Goal: Find specific page/section: Find specific page/section

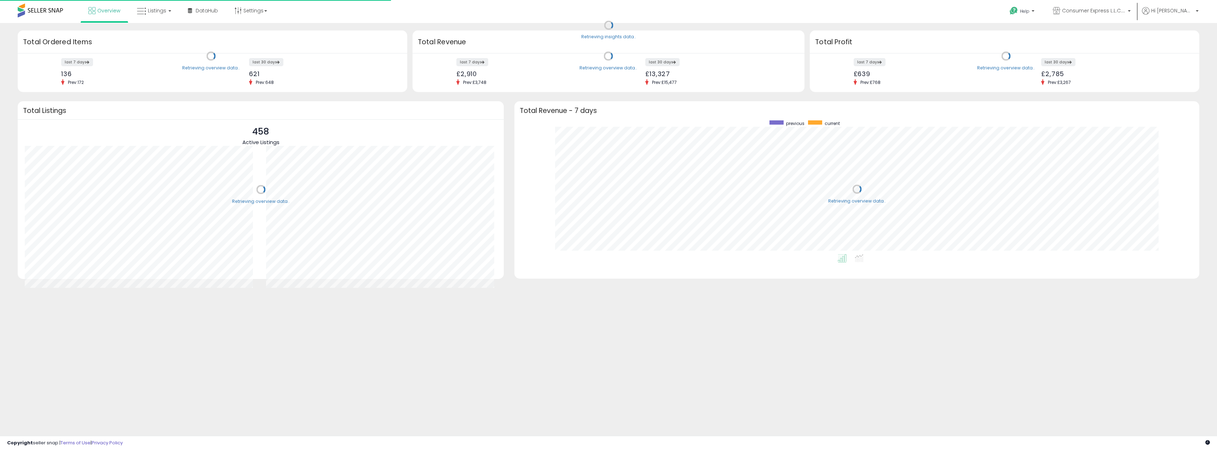
scroll to position [134, 671]
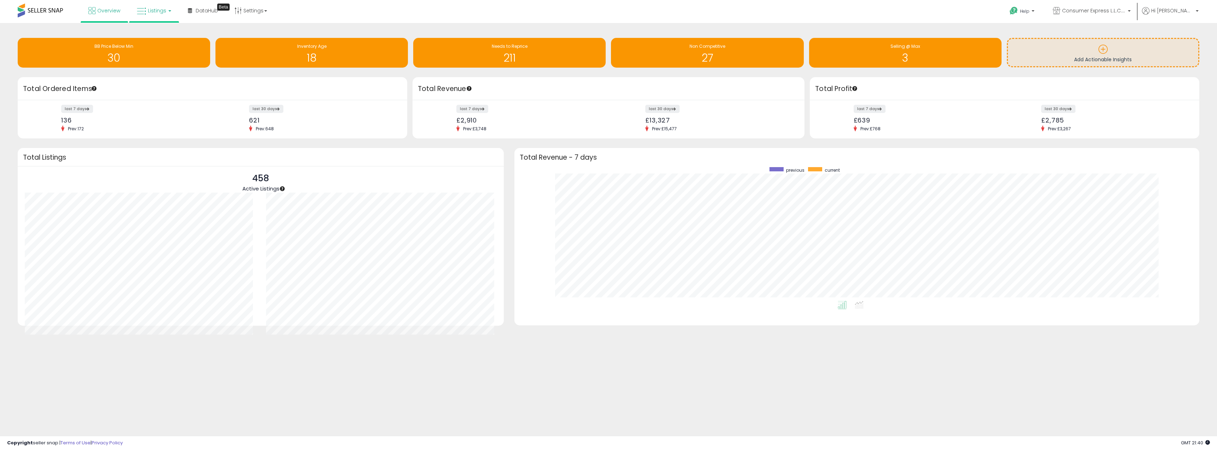
click at [151, 13] on span "Listings" at bounding box center [157, 10] width 18 height 7
click at [156, 41] on link at bounding box center [159, 36] width 49 height 14
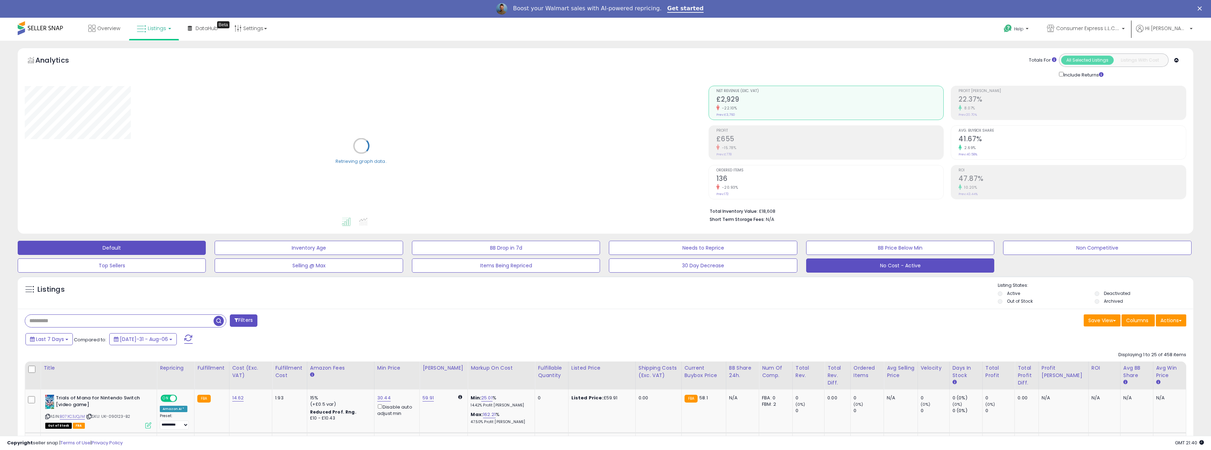
click at [403, 255] on button "No Cost - Active" at bounding box center [309, 248] width 188 height 14
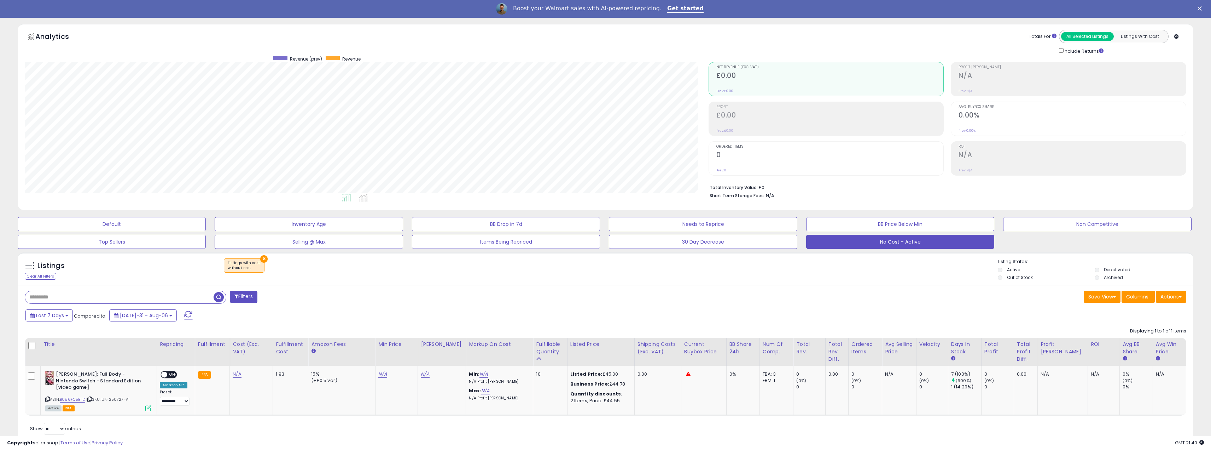
scroll to position [44, 0]
